Goal: Transaction & Acquisition: Book appointment/travel/reservation

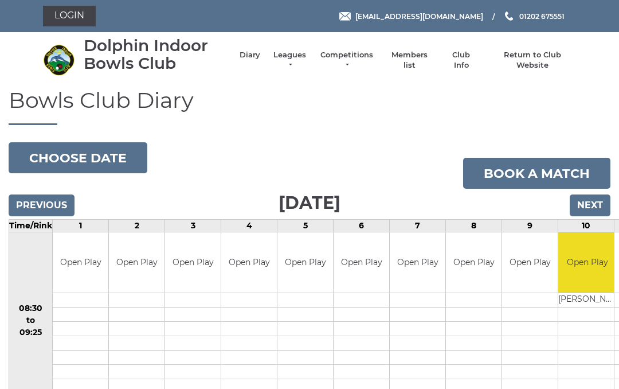
click at [537, 169] on link "Book a match" at bounding box center [536, 173] width 147 height 31
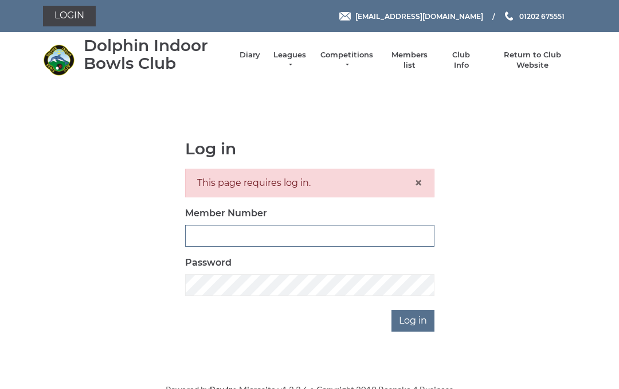
click at [205, 228] on input "Member Number" at bounding box center [309, 236] width 249 height 22
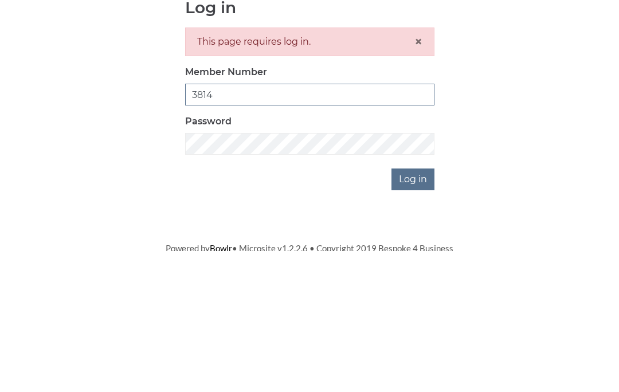
type input "3814"
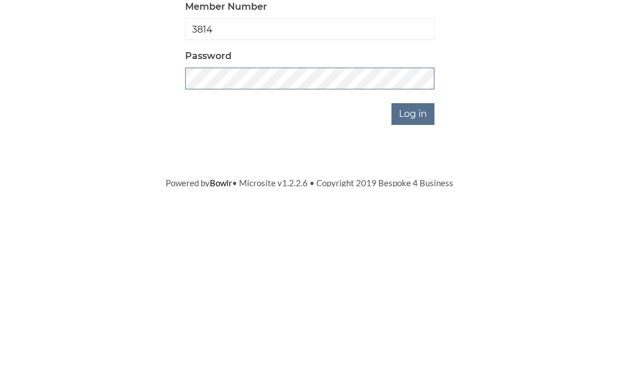
scroll to position [2, 0]
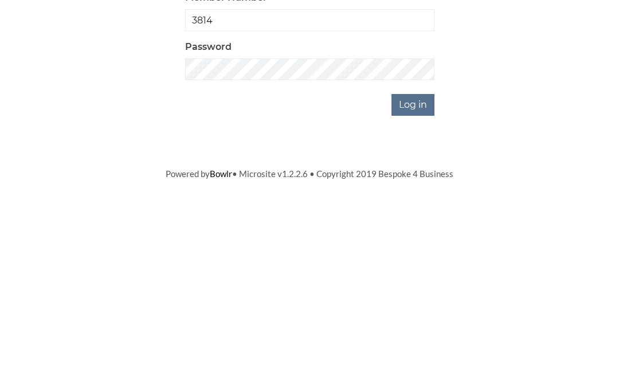
click at [412, 307] on input "Log in" at bounding box center [413, 318] width 43 height 22
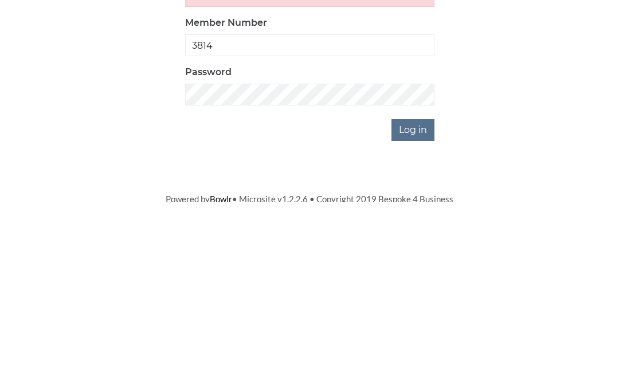
click at [413, 310] on input "Log in" at bounding box center [413, 321] width 43 height 22
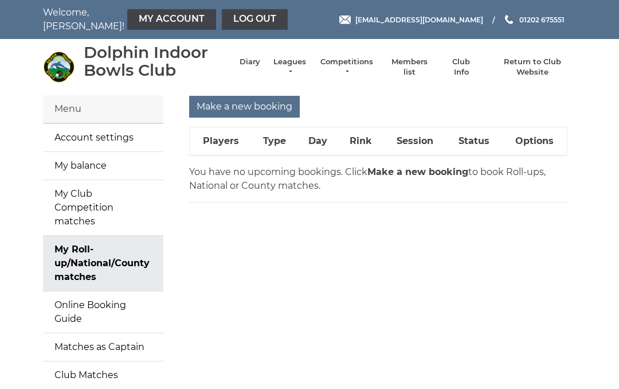
click at [236, 103] on input "Make a new booking" at bounding box center [244, 107] width 111 height 22
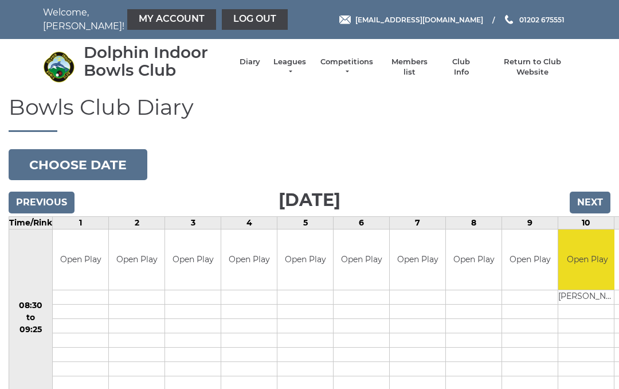
click at [582, 203] on input "Next" at bounding box center [590, 203] width 41 height 22
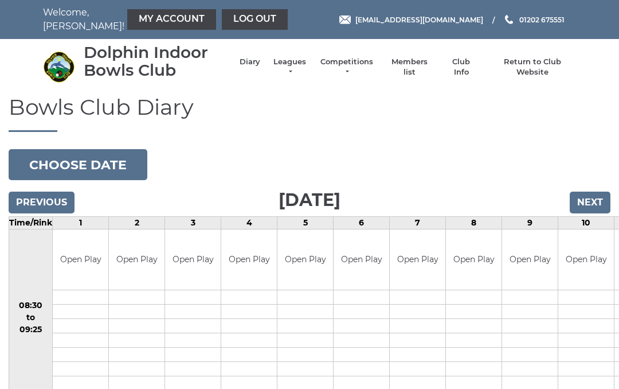
click at [590, 198] on input "Next" at bounding box center [590, 203] width 41 height 22
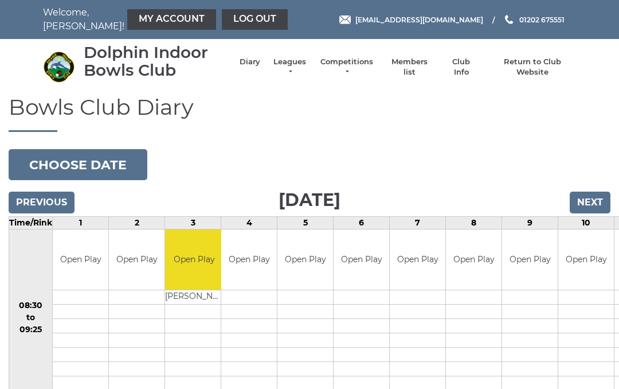
click at [591, 198] on input "Next" at bounding box center [590, 203] width 41 height 22
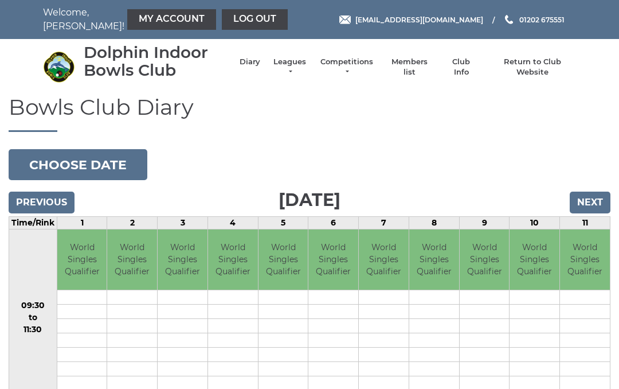
click at [594, 198] on input "Next" at bounding box center [590, 203] width 41 height 22
click at [591, 197] on input "Next" at bounding box center [590, 203] width 41 height 22
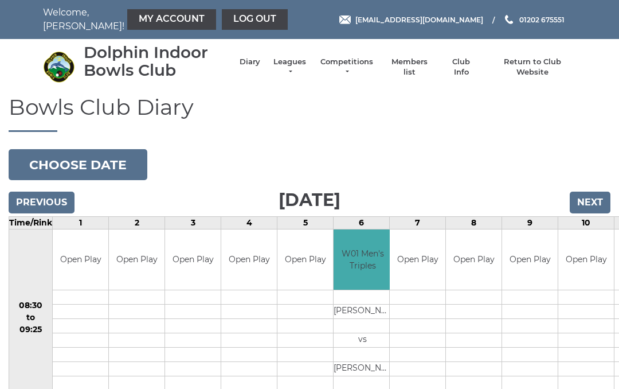
click at [593, 201] on input "Next" at bounding box center [590, 203] width 41 height 22
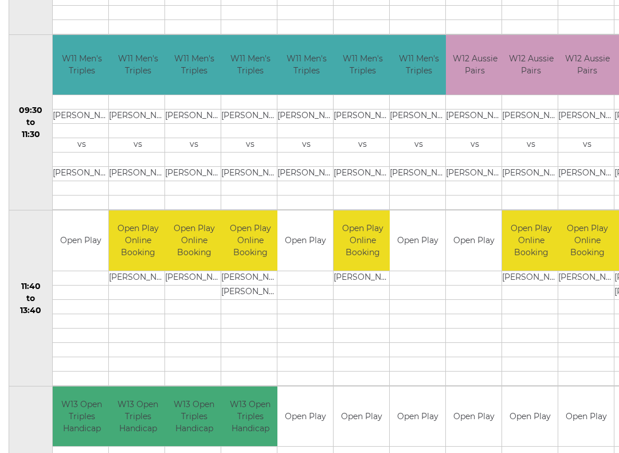
scroll to position [370, 0]
click at [0, 0] on link "Book slot" at bounding box center [0, 0] width 0 height 0
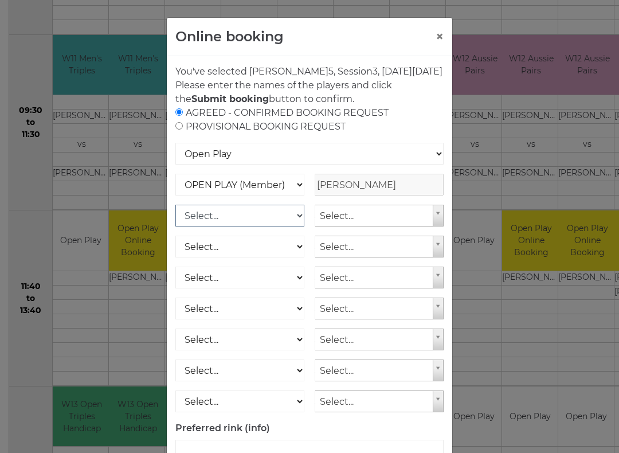
click at [300, 227] on select "Select... OPEN PLAY (Member) OPEN PLAY (Visitor) SPOONS (Member) SPOONS (Visito…" at bounding box center [239, 216] width 129 height 22
select select "1_12"
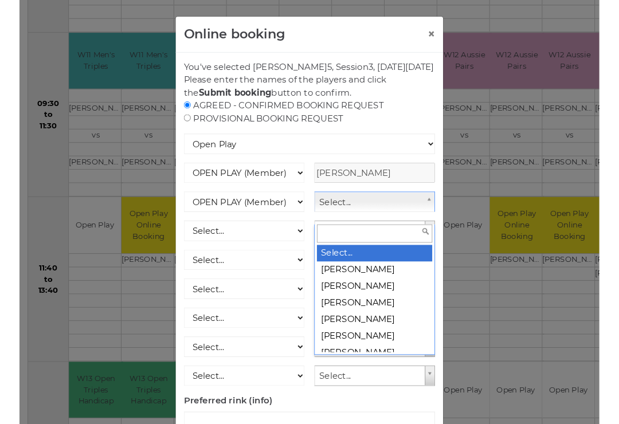
scroll to position [370, 50]
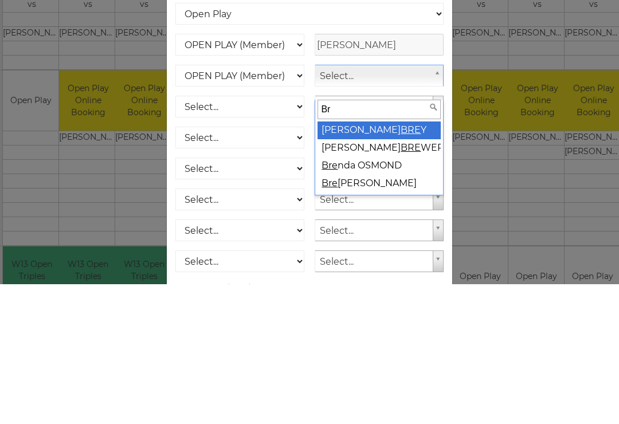
type input "Bre"
select select "1828"
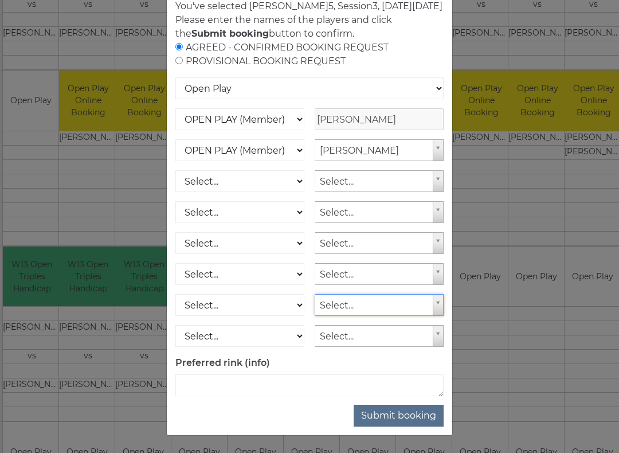
scroll to position [79, 0]
click at [400, 388] on button "Submit booking" at bounding box center [399, 416] width 90 height 22
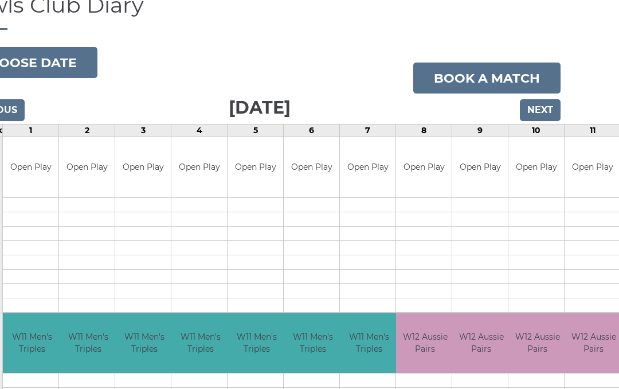
scroll to position [103, 50]
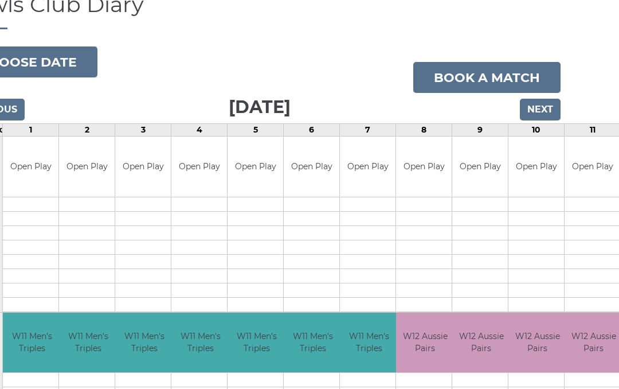
click at [537, 103] on input "Next" at bounding box center [540, 110] width 41 height 22
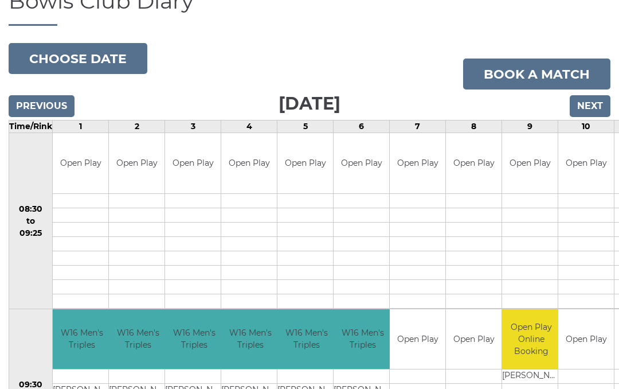
scroll to position [105, 0]
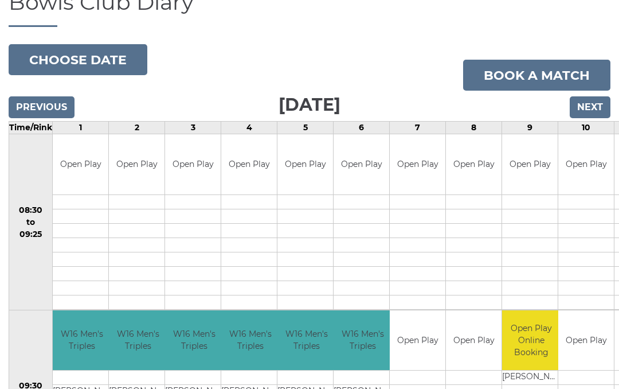
click at [591, 102] on input "Next" at bounding box center [590, 107] width 41 height 22
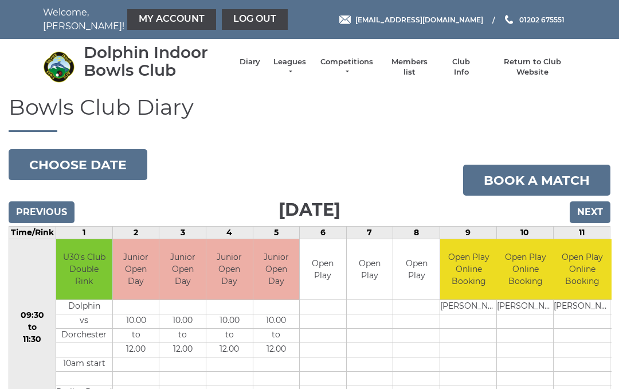
click at [580, 209] on input "Next" at bounding box center [590, 212] width 41 height 22
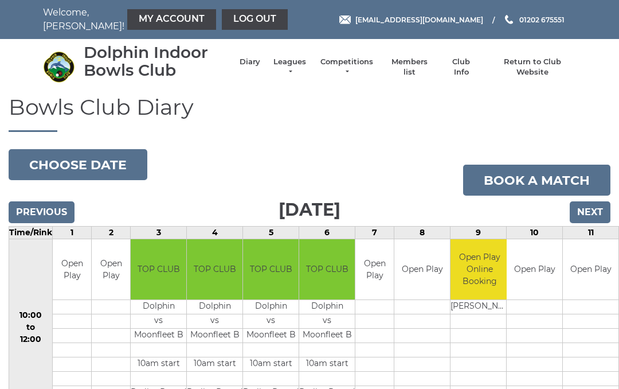
click at [591, 211] on input "Next" at bounding box center [590, 212] width 41 height 22
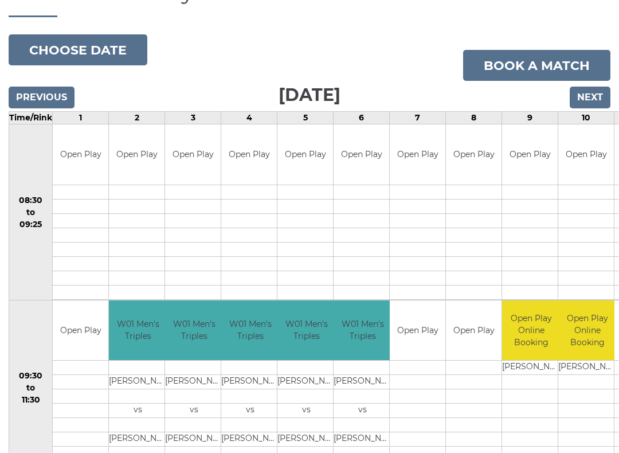
scroll to position [112, 0]
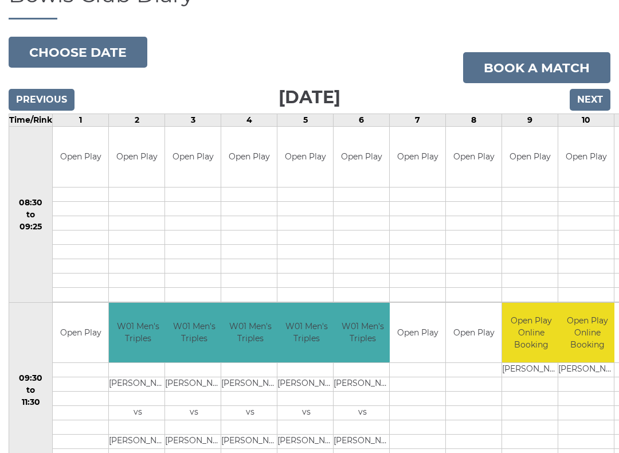
click at [52, 97] on input "Previous" at bounding box center [42, 100] width 66 height 22
click at [46, 89] on input "Previous" at bounding box center [42, 100] width 66 height 22
click at [45, 89] on input "Previous" at bounding box center [42, 100] width 66 height 22
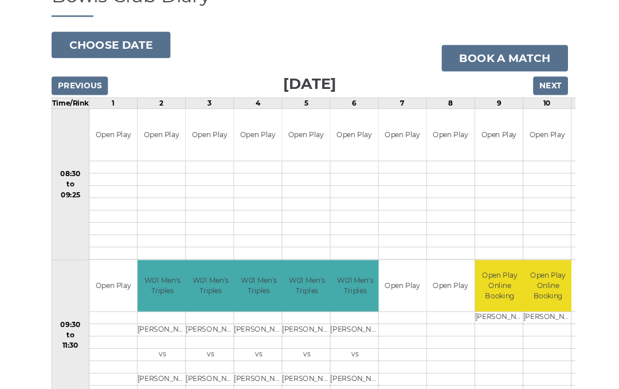
scroll to position [145, 0]
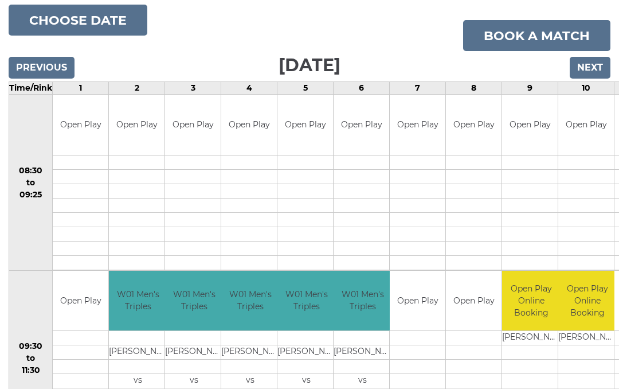
click at [42, 65] on input "Previous" at bounding box center [42, 68] width 66 height 22
click at [50, 63] on input "Previous" at bounding box center [42, 68] width 66 height 22
click at [53, 64] on input "Previous" at bounding box center [42, 68] width 66 height 22
click at [49, 61] on input "Previous" at bounding box center [42, 68] width 66 height 22
click at [51, 67] on input "Previous" at bounding box center [42, 68] width 66 height 22
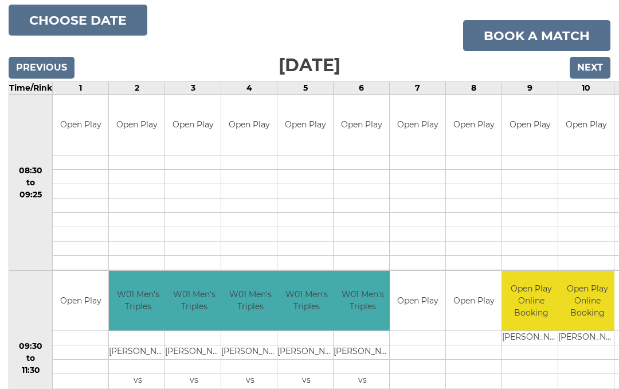
scroll to position [0, 0]
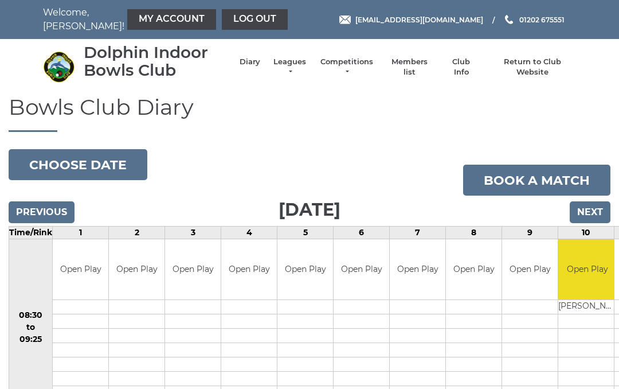
click at [588, 209] on input "Next" at bounding box center [590, 212] width 41 height 22
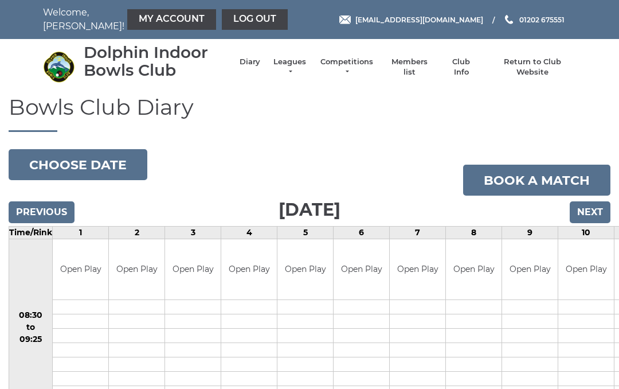
click at [592, 209] on input "Next" at bounding box center [590, 212] width 41 height 22
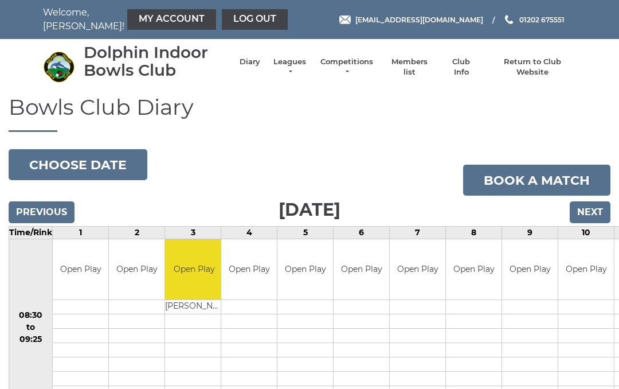
click at [222, 18] on link "Log out" at bounding box center [255, 19] width 66 height 21
